Goal: Information Seeking & Learning: Learn about a topic

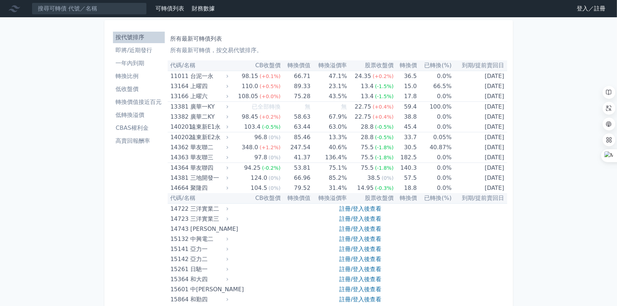
drag, startPoint x: 187, startPoint y: 1, endPoint x: 58, endPoint y: 185, distance: 225.3
click at [582, 10] on link "登入／註冊" at bounding box center [591, 9] width 40 height 12
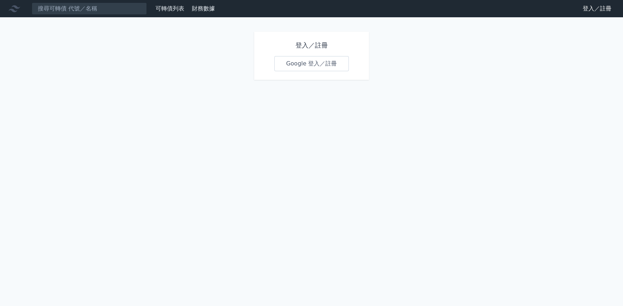
click at [299, 65] on link "Google 登入／註冊" at bounding box center [311, 63] width 75 height 15
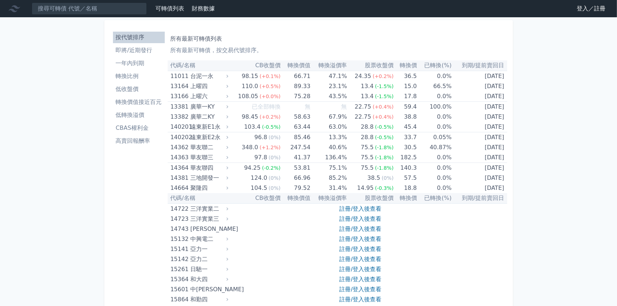
click at [599, 8] on link "登入／註冊" at bounding box center [591, 9] width 40 height 12
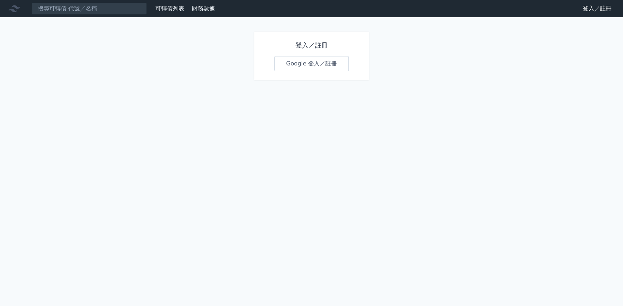
click at [326, 60] on link "Google 登入／註冊" at bounding box center [311, 63] width 75 height 15
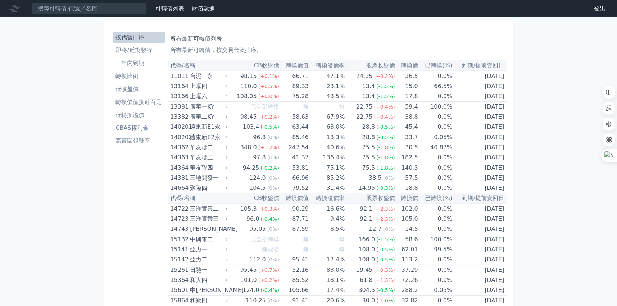
click at [151, 102] on li "轉換價值接近百元" at bounding box center [139, 102] width 52 height 9
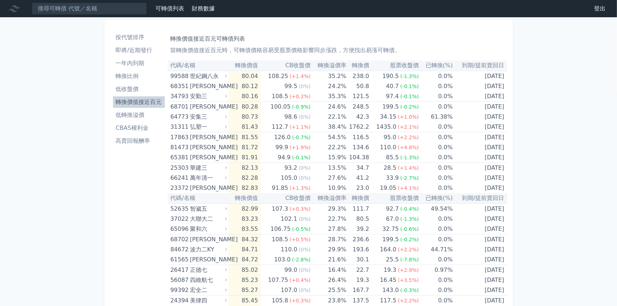
click at [144, 128] on li "CBAS權利金" at bounding box center [139, 128] width 52 height 9
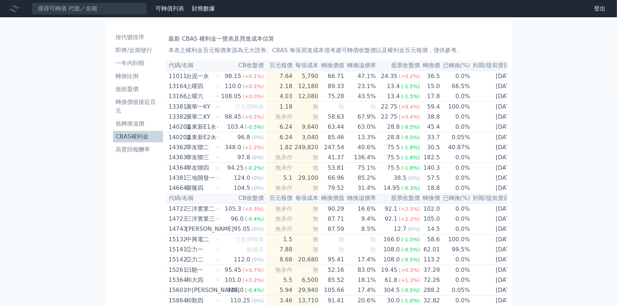
click at [129, 36] on li "按代號排序" at bounding box center [138, 37] width 50 height 9
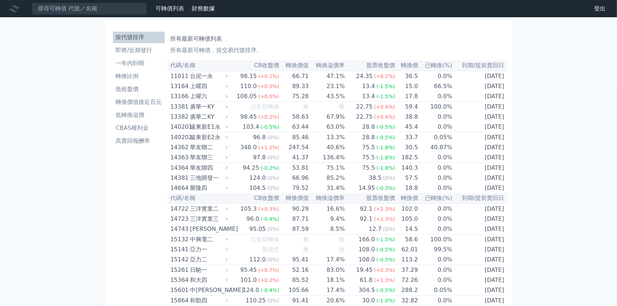
click at [121, 75] on li "轉換比例" at bounding box center [139, 76] width 52 height 9
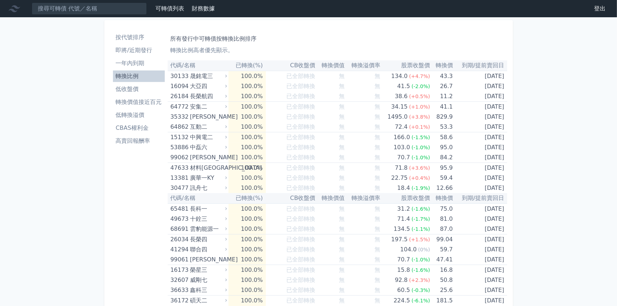
click at [138, 35] on li "按代號排序" at bounding box center [139, 37] width 52 height 9
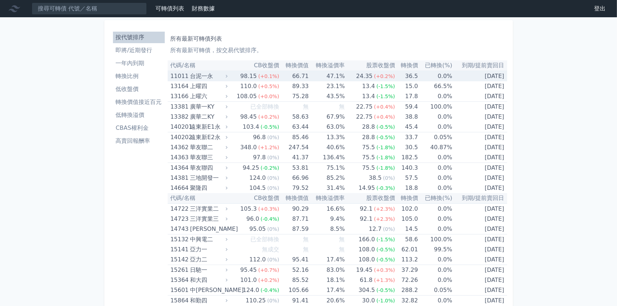
click at [203, 75] on div "台泥一永" at bounding box center [208, 76] width 36 height 10
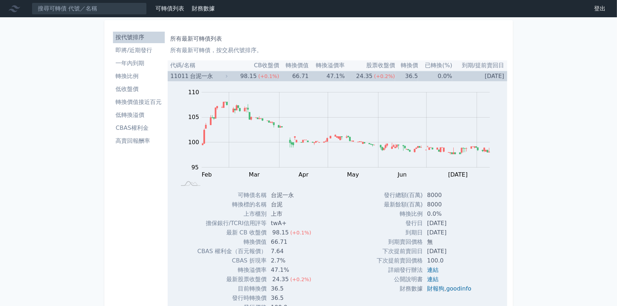
click at [186, 72] on div "11011" at bounding box center [180, 76] width 18 height 10
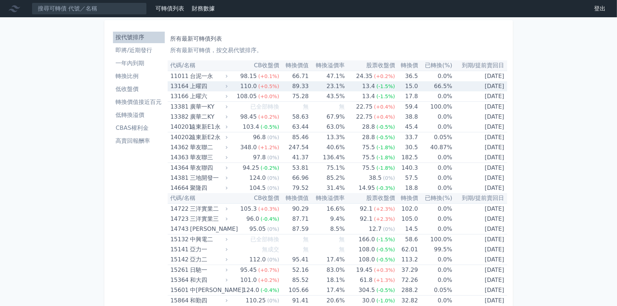
click at [201, 90] on div "上曜四" at bounding box center [208, 86] width 36 height 10
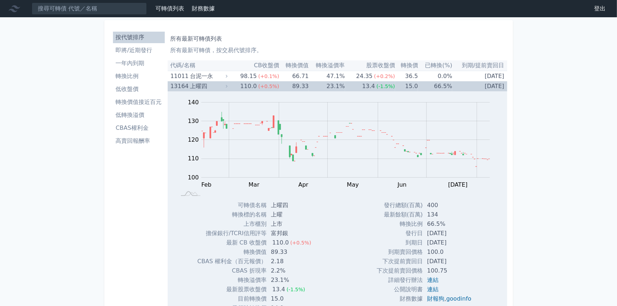
click at [200, 86] on div "上曜四" at bounding box center [208, 86] width 36 height 10
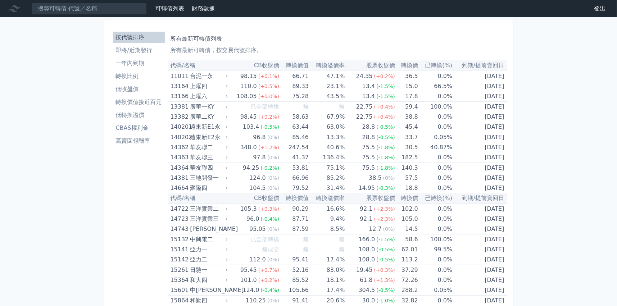
click at [122, 76] on li "轉換比例" at bounding box center [139, 76] width 52 height 9
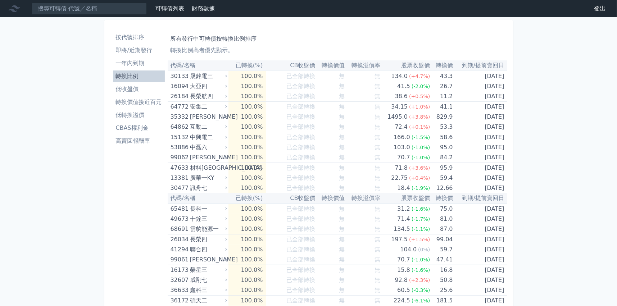
click at [132, 37] on li "按代號排序" at bounding box center [139, 37] width 52 height 9
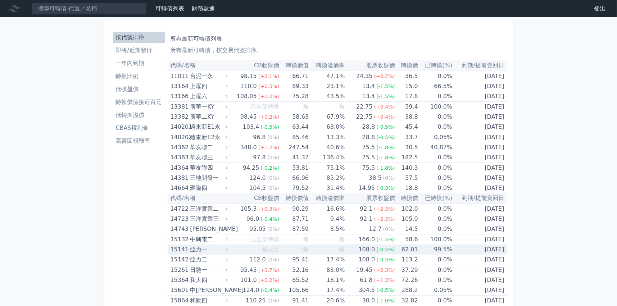
scroll to position [216, 0]
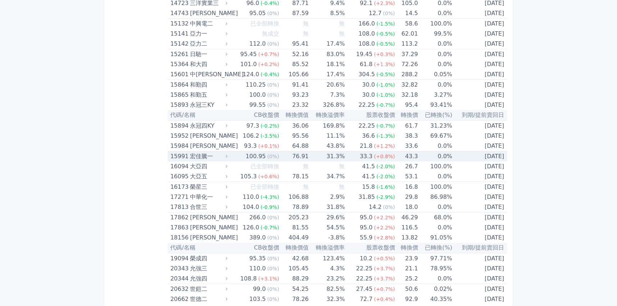
click at [408, 159] on td "43.3" at bounding box center [406, 157] width 23 height 10
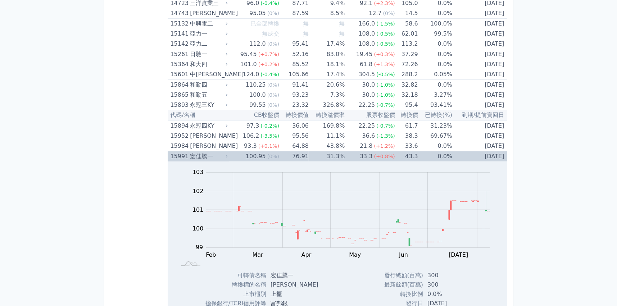
click at [197, 154] on div "宏佳騰一" at bounding box center [208, 157] width 36 height 10
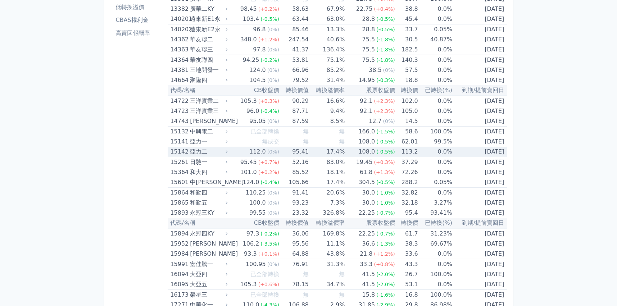
scroll to position [0, 0]
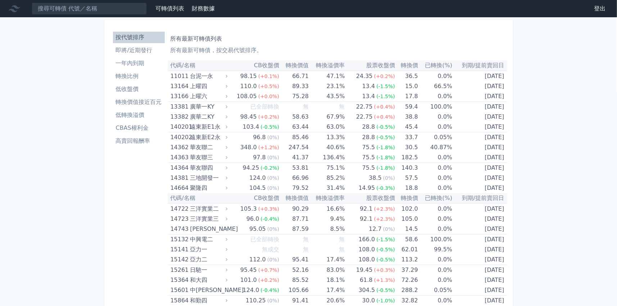
click at [130, 114] on li "低轉換溢價" at bounding box center [139, 115] width 52 height 9
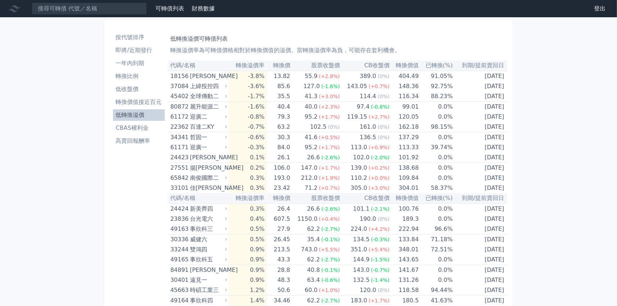
click at [134, 35] on li "按代號排序" at bounding box center [139, 37] width 52 height 9
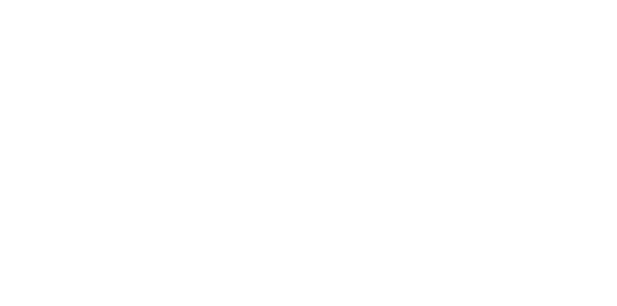
click li "低轉換溢價"
